Goal: Find specific page/section: Find specific page/section

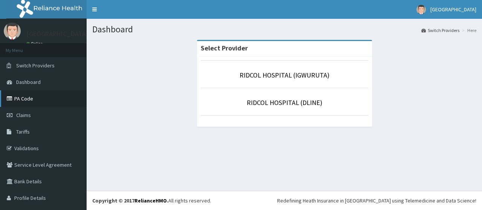
click at [20, 102] on link "PA Code" at bounding box center [43, 98] width 87 height 17
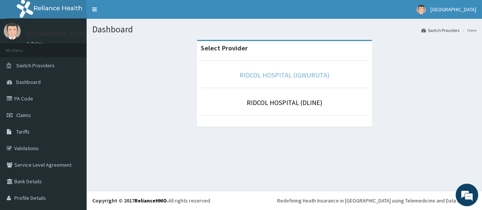
click at [256, 79] on link "RIDCOL HOSPITAL (IGWURUTA)" at bounding box center [284, 75] width 90 height 9
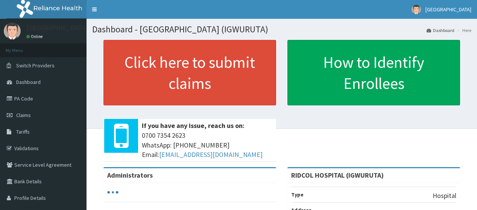
click at [44, 100] on link "PA Code" at bounding box center [43, 98] width 87 height 17
